Goal: Information Seeking & Learning: Learn about a topic

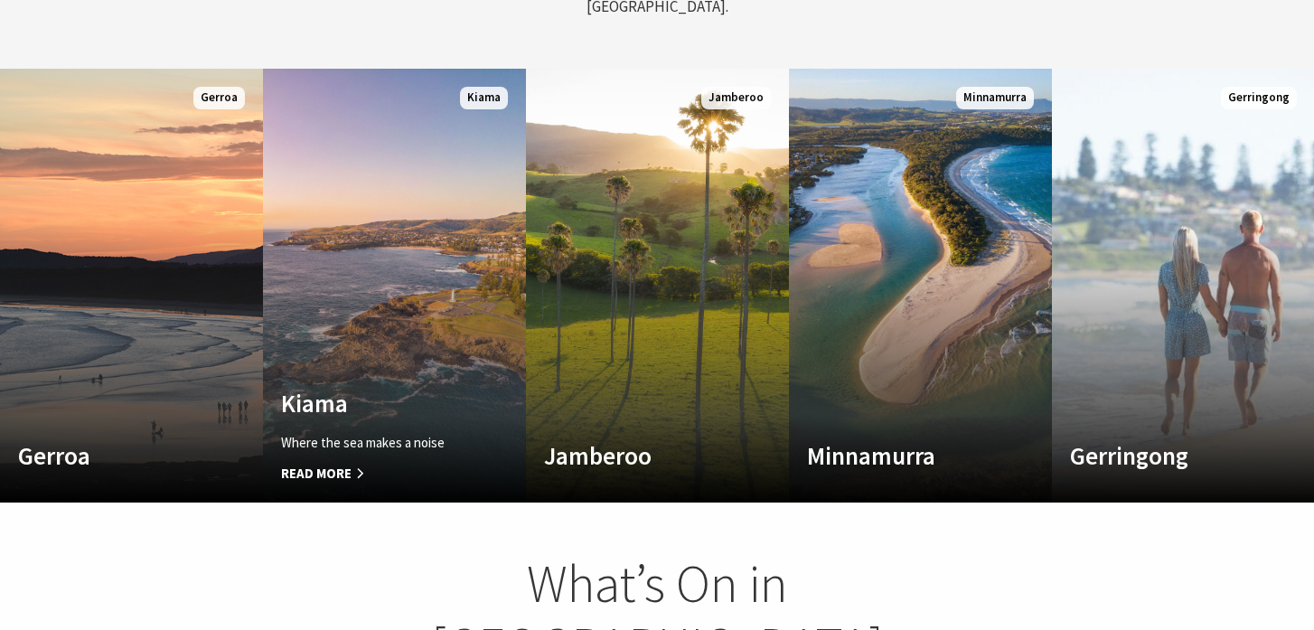
scroll to position [967, 0]
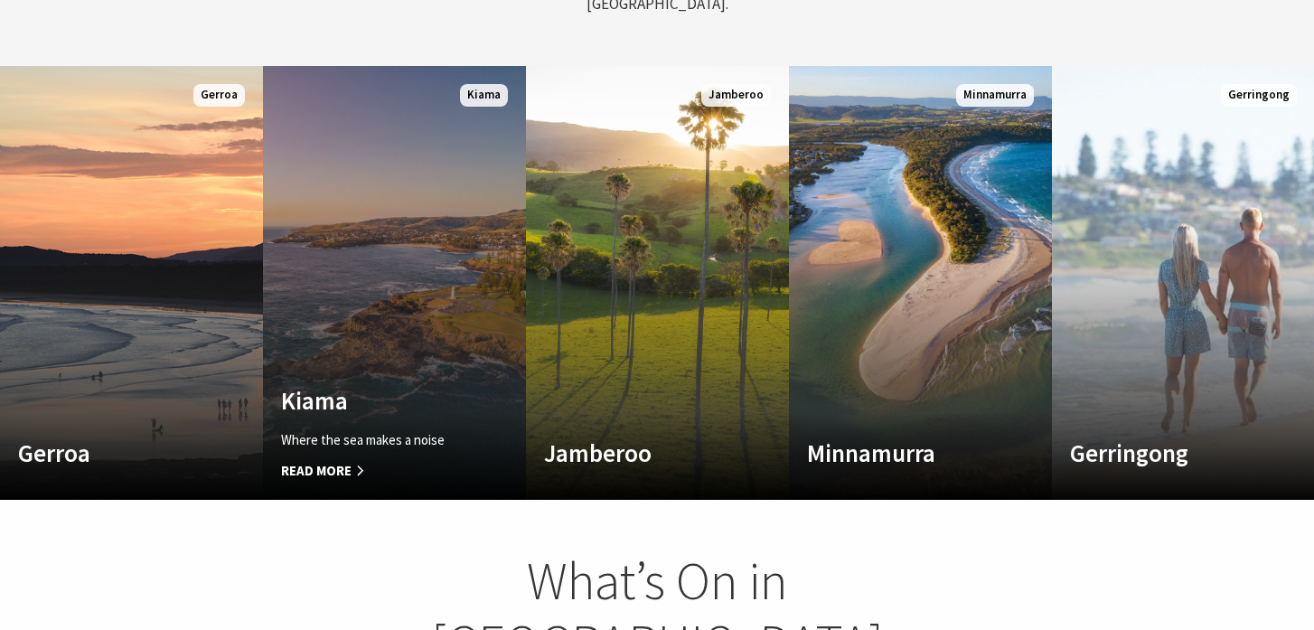
click at [346, 460] on span "Read More" at bounding box center [374, 471] width 187 height 22
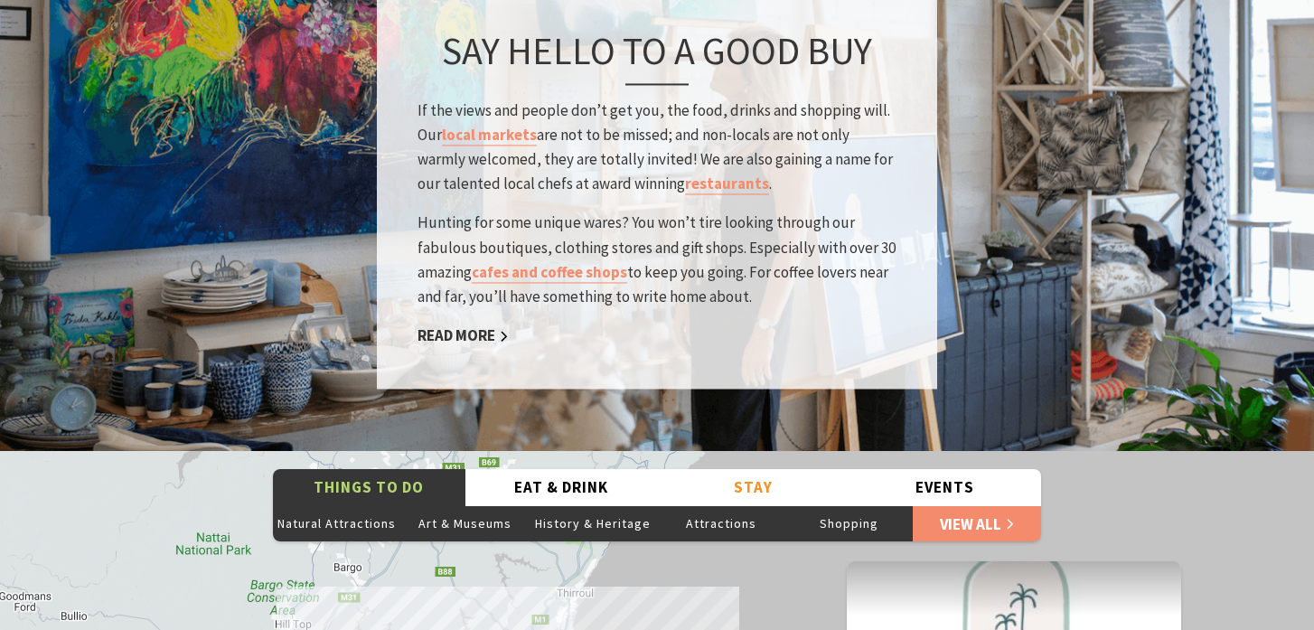
scroll to position [2815, 0]
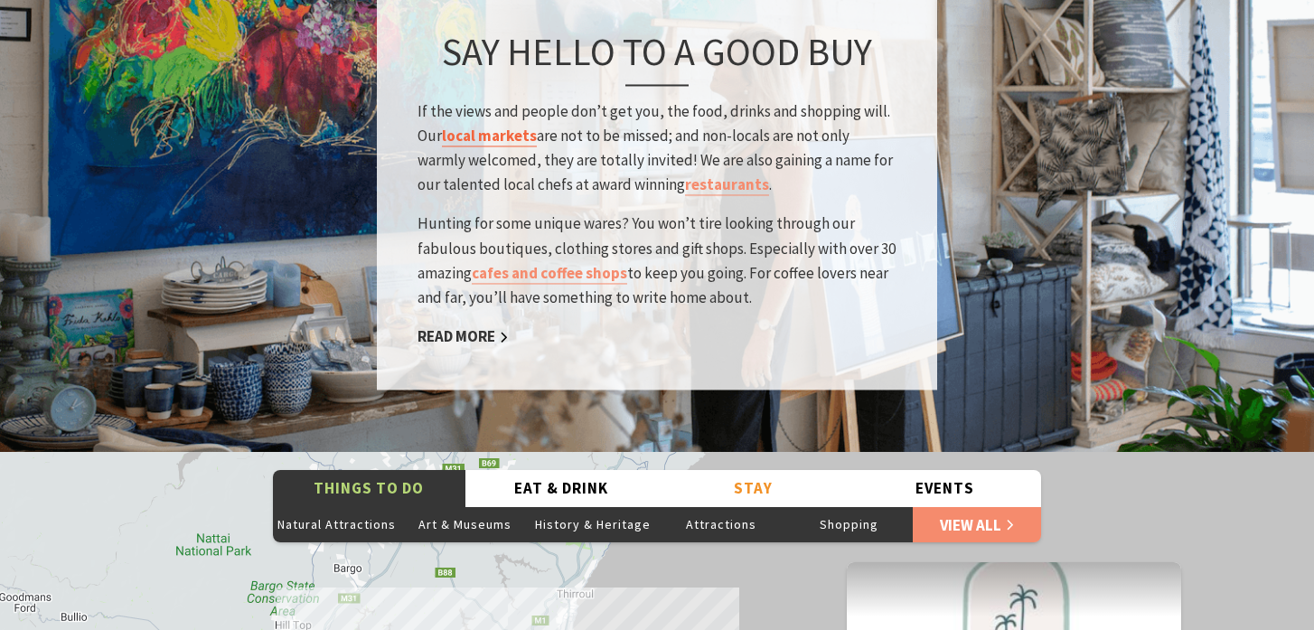
click at [474, 126] on link "local markets" at bounding box center [489, 136] width 95 height 21
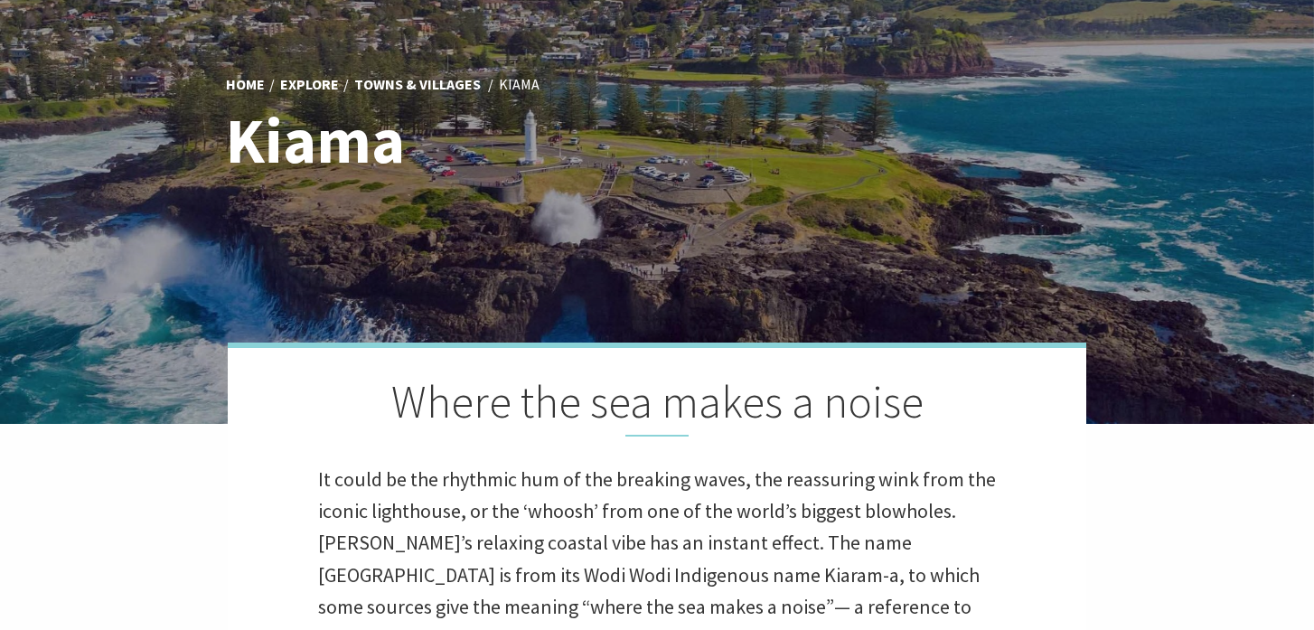
scroll to position [0, 0]
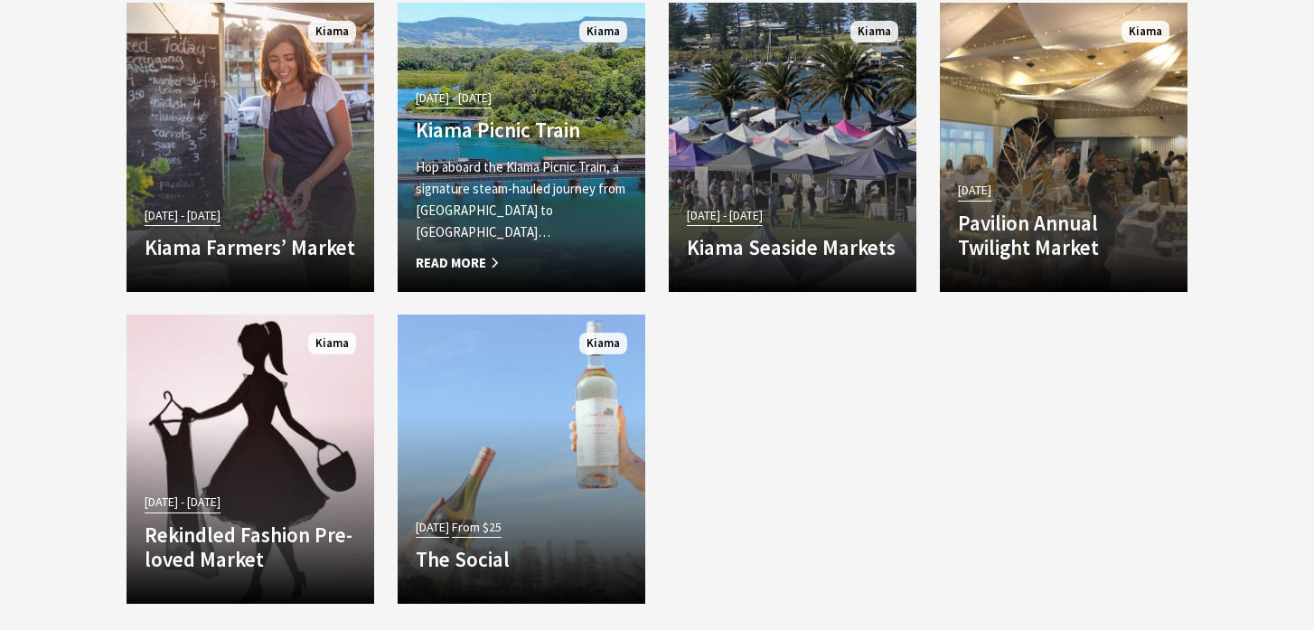
scroll to position [2042, 0]
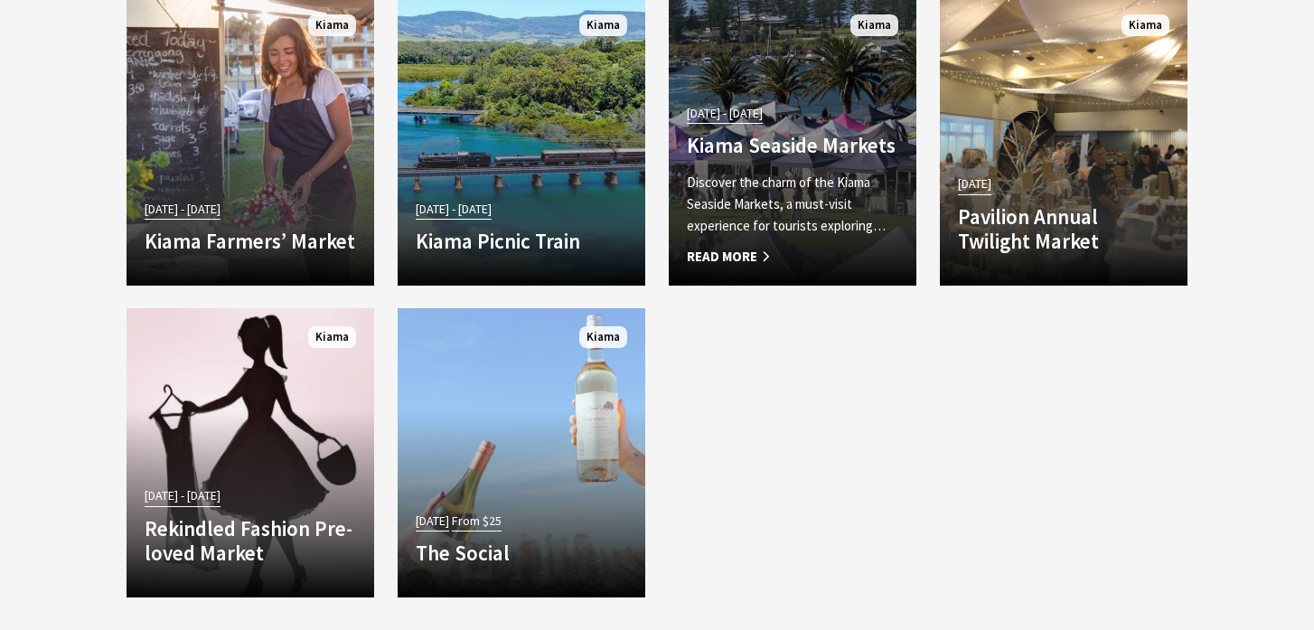
click at [746, 257] on span "Read More" at bounding box center [793, 257] width 212 height 22
